Goal: Information Seeking & Learning: Learn about a topic

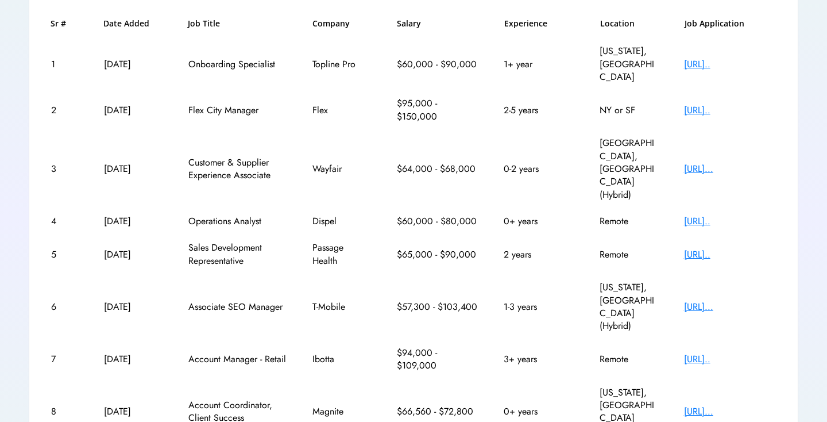
scroll to position [188, 0]
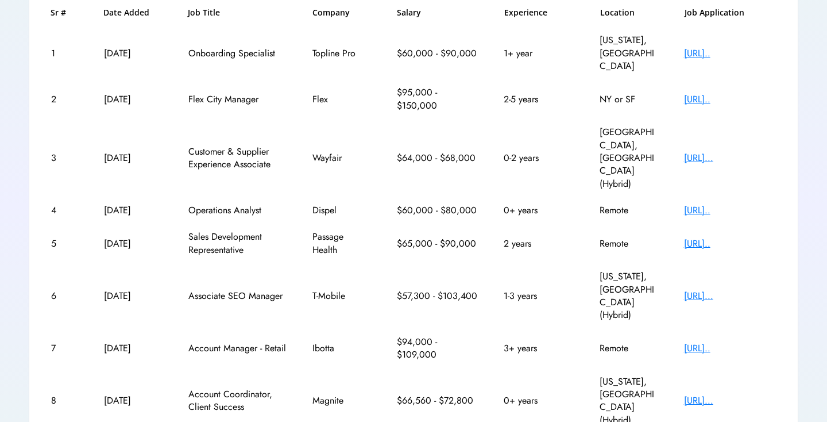
click at [690, 289] on div "[URL]..." at bounding box center [730, 295] width 92 height 13
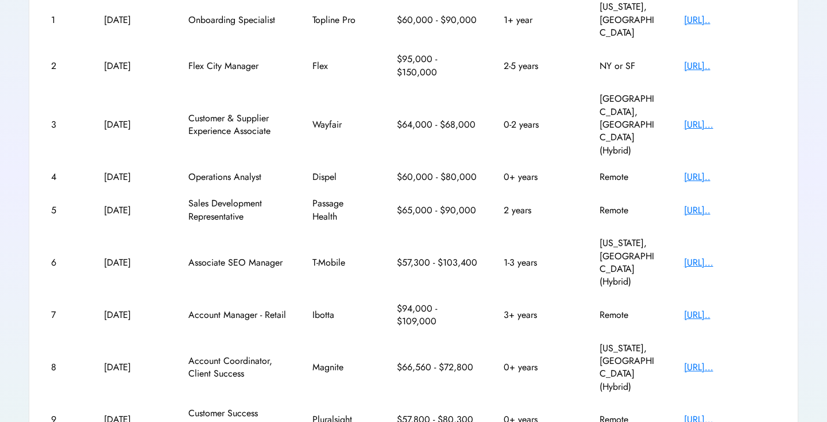
scroll to position [239, 0]
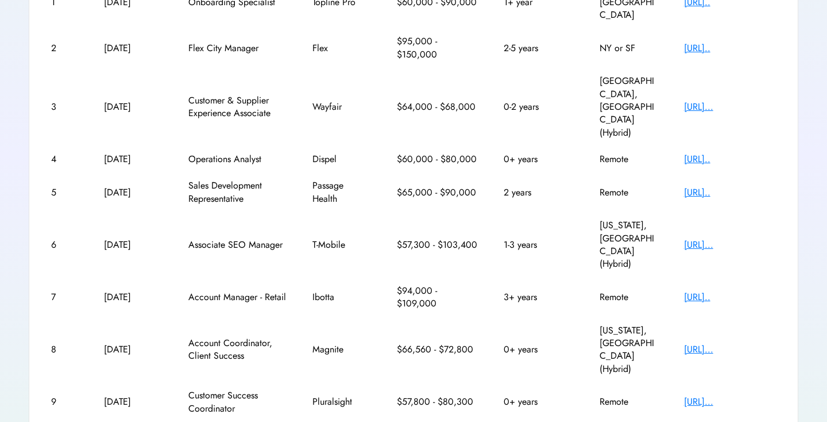
click at [716, 172] on div "5 Oct 14, 2025 Sales Development Representative Passage Health $65,000 - $90,00…" at bounding box center [413, 192] width 741 height 40
click at [716, 186] on div "[URL].." at bounding box center [730, 192] width 92 height 13
click at [709, 343] on div "[URL]..." at bounding box center [730, 349] width 92 height 13
click at [708, 343] on div "[URL]..." at bounding box center [730, 349] width 92 height 13
click at [701, 343] on div "[URL]..." at bounding box center [730, 349] width 92 height 13
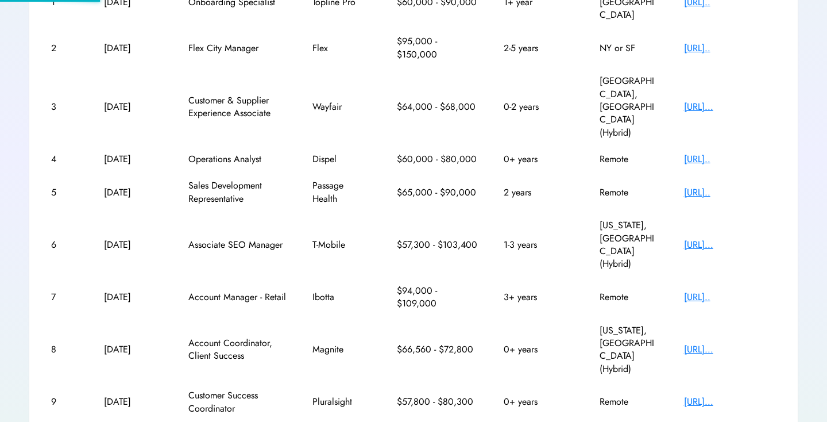
click at [702, 343] on div "[URL]..." at bounding box center [730, 349] width 92 height 13
click at [724, 343] on div "[URL]..." at bounding box center [730, 349] width 92 height 13
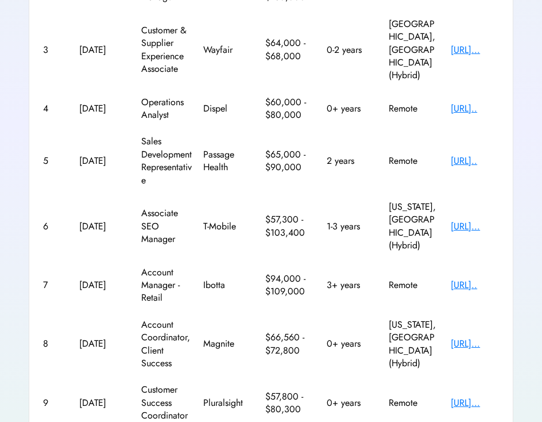
scroll to position [311, 0]
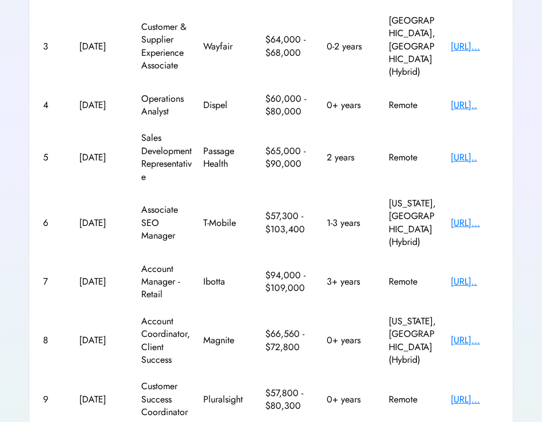
click at [476, 334] on div "[URL]..." at bounding box center [477, 340] width 52 height 13
click at [462, 334] on div "[URL]..." at bounding box center [477, 340] width 52 height 13
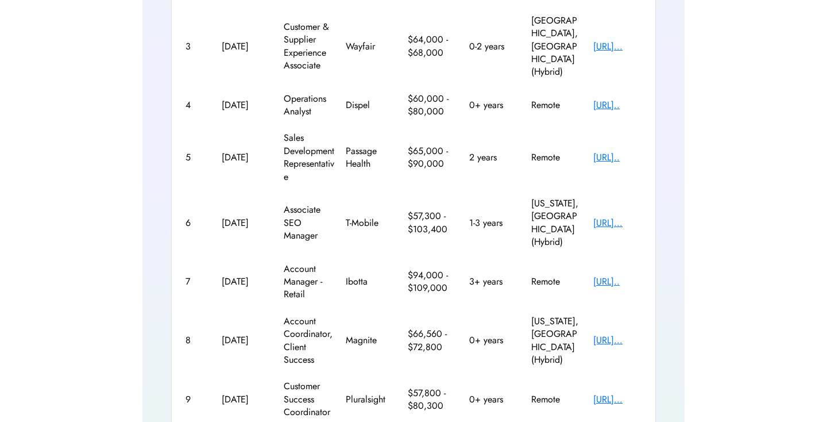
scroll to position [239, 0]
